Goal: Navigation & Orientation: Understand site structure

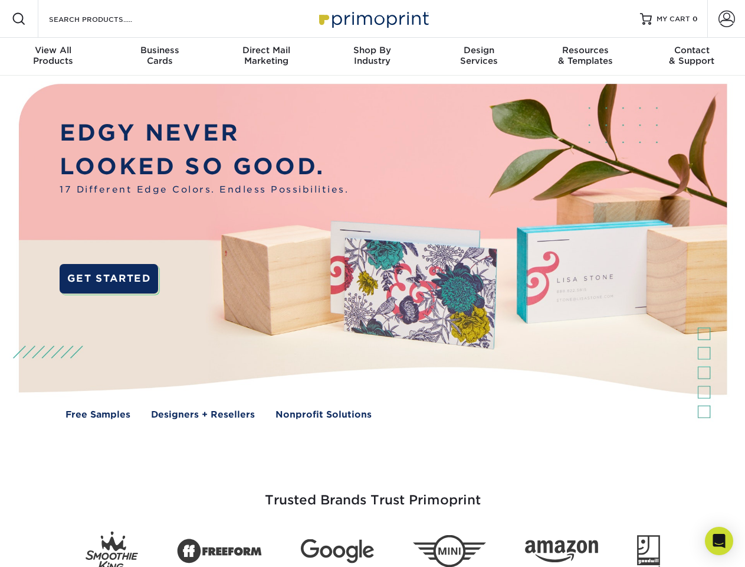
click at [372, 283] on img at bounding box center [373, 260] width 738 height 369
click at [19, 19] on span at bounding box center [19, 19] width 14 height 14
click at [727, 19] on span at bounding box center [727, 19] width 17 height 17
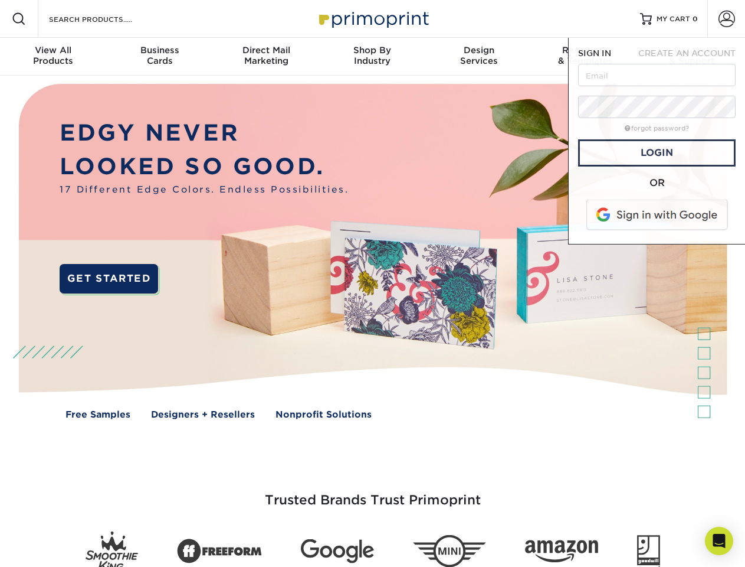
click at [53, 57] on div "View All Products" at bounding box center [53, 55] width 106 height 21
click at [159, 57] on div "Business Cards" at bounding box center [159, 55] width 106 height 21
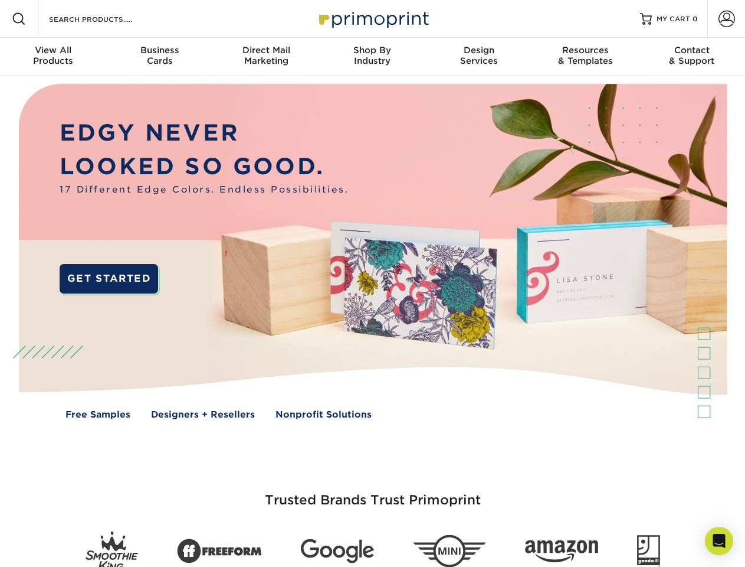
click at [266, 57] on div "Direct Mail Marketing" at bounding box center [266, 55] width 106 height 21
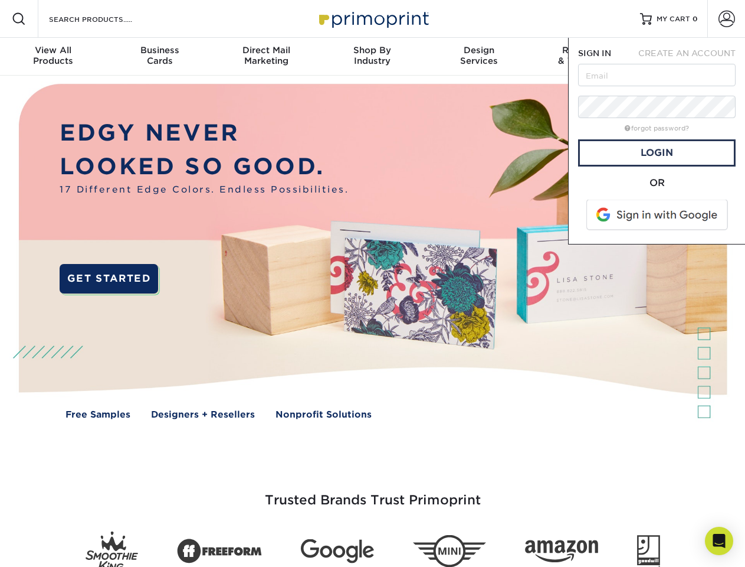
click at [372, 57] on div "Shop By Industry" at bounding box center [372, 55] width 106 height 21
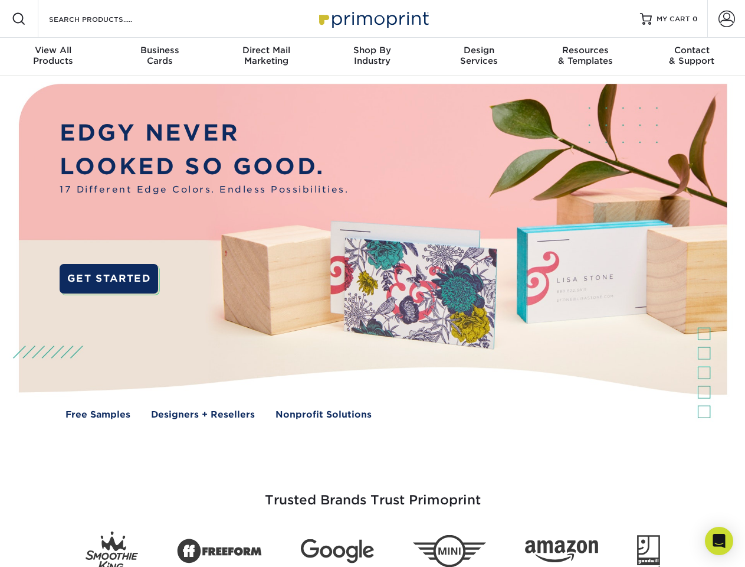
click at [479, 57] on div "Design Services" at bounding box center [479, 55] width 106 height 21
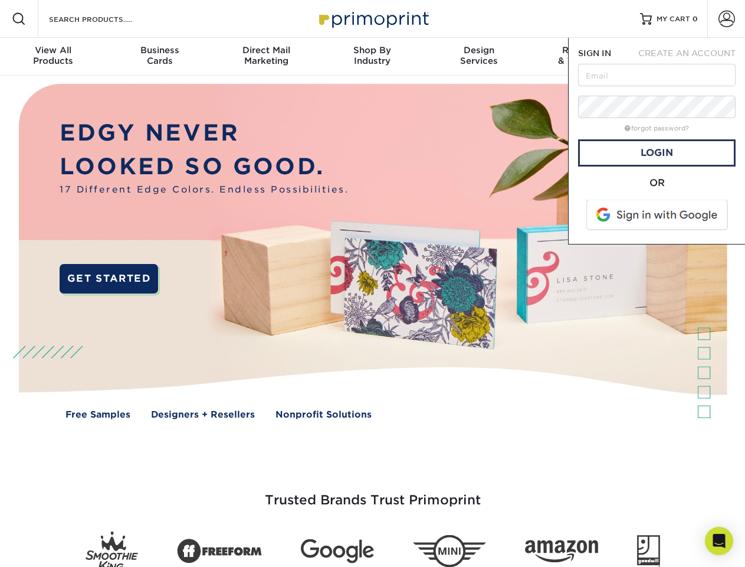
click at [586, 57] on span "SIGN IN" at bounding box center [594, 52] width 33 height 9
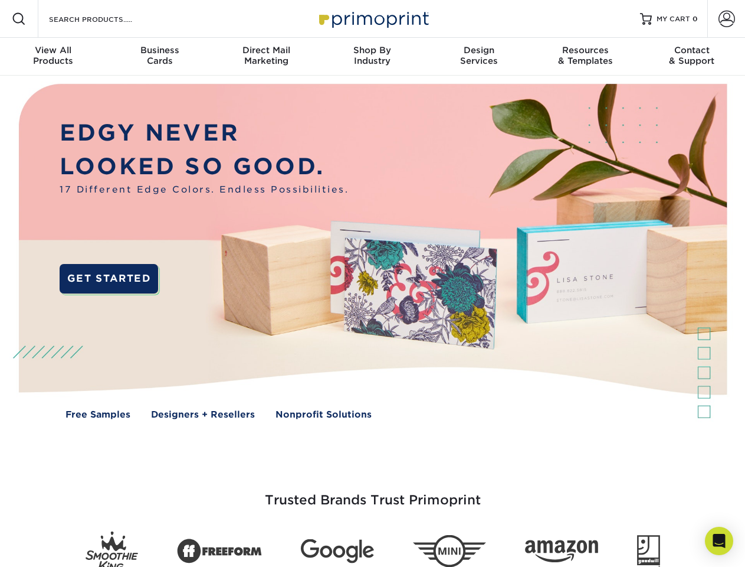
click at [692, 57] on div "Contact & Support" at bounding box center [692, 55] width 106 height 21
